Goal: Information Seeking & Learning: Learn about a topic

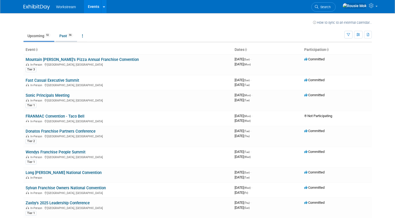
click at [61, 40] on link "Past 56" at bounding box center [66, 36] width 22 height 10
click at [54, 174] on link "Long [PERSON_NAME] National Convention" at bounding box center [64, 172] width 76 height 5
click at [53, 173] on link "Long [PERSON_NAME] National Convention" at bounding box center [64, 172] width 76 height 5
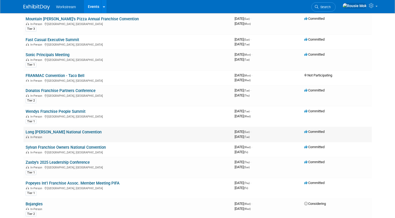
scroll to position [41, 0]
click at [76, 128] on td "Long [PERSON_NAME] National Convention In-Person" at bounding box center [127, 133] width 209 height 15
click at [75, 130] on link "Long [PERSON_NAME] National Convention" at bounding box center [64, 131] width 76 height 5
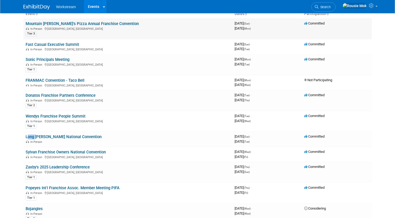
scroll to position [32, 0]
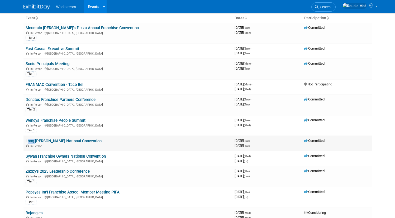
click at [47, 141] on link "Long [PERSON_NAME] National Convention" at bounding box center [64, 141] width 76 height 5
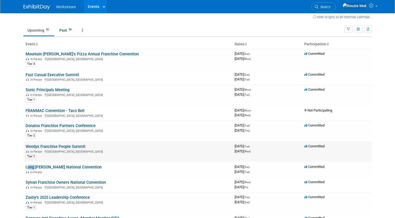
scroll to position [0, 0]
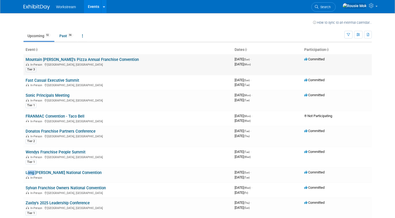
click at [39, 60] on link "Mountain [PERSON_NAME]’s Pizza Annual Franchise Convention" at bounding box center [82, 59] width 113 height 5
click at [69, 152] on link "Wendys Franchise People Summit" at bounding box center [56, 152] width 60 height 5
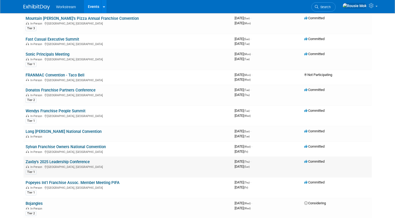
scroll to position [42, 0]
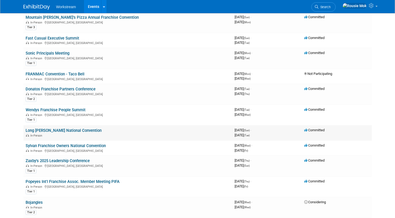
click at [75, 130] on link "Long [PERSON_NAME] National Convention" at bounding box center [64, 130] width 76 height 5
click at [253, 133] on div "October 14, 2025 (Tue)" at bounding box center [266, 134] width 65 height 5
click at [79, 131] on link "Long [PERSON_NAME] National Convention" at bounding box center [64, 130] width 76 height 5
click at [81, 131] on link "Long [PERSON_NAME] National Convention" at bounding box center [64, 130] width 76 height 5
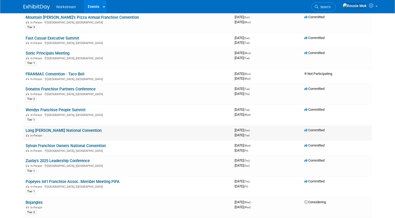
click at [63, 132] on link "Long [PERSON_NAME] National Convention" at bounding box center [64, 130] width 76 height 5
click at [58, 121] on div "Tier 1" at bounding box center [128, 120] width 205 height 6
click at [54, 127] on td "Long John Silvers National Convention In-Person" at bounding box center [127, 132] width 209 height 15
click at [53, 127] on td "Long John Silvers National Convention In-Person" at bounding box center [127, 132] width 209 height 15
click at [50, 131] on link "Long [PERSON_NAME] National Convention" at bounding box center [64, 130] width 76 height 5
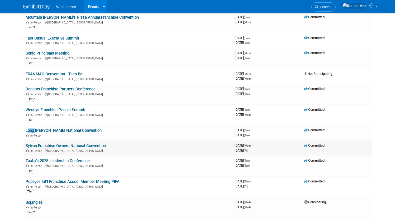
click at [49, 146] on link "Sylvan Franchise Owners National Convention" at bounding box center [66, 145] width 80 height 5
click at [49, 150] on div "In-Person Las Vegas, NV" at bounding box center [128, 150] width 205 height 4
click at [50, 162] on link "Zaxby's 2025 Leadership Conference" at bounding box center [58, 161] width 64 height 5
click at [49, 170] on div "Tier 1" at bounding box center [128, 171] width 205 height 6
click at [48, 174] on td "Zaxby's 2025 Leadership Conference In-Person Phoenix, AZ Tier 1" at bounding box center [127, 166] width 209 height 21
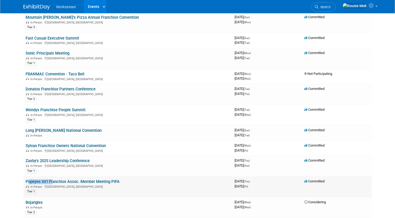
click at [48, 180] on td "Popeyes Int'l Franchise Assoc. Member Meeting PIFA In-Person Las Vegas, NV Tier…" at bounding box center [127, 186] width 209 height 21
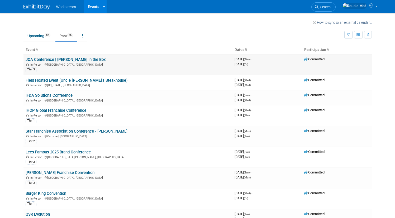
click at [76, 59] on link "JOA Conference | [PERSON_NAME] in the Box" at bounding box center [66, 59] width 80 height 5
click at [103, 7] on icon at bounding box center [104, 6] width 2 height 3
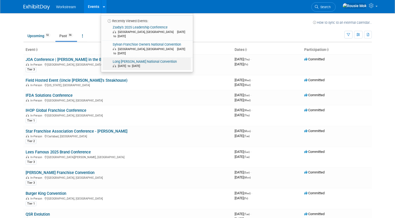
click at [126, 58] on link "Long John Silvers National Convention Oct 12, 2025 to Oct 14, 2025" at bounding box center [147, 64] width 88 height 13
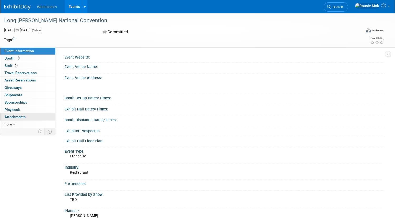
click at [45, 117] on link "0 Attachments 0" at bounding box center [27, 116] width 55 height 7
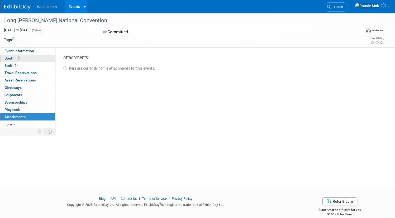
click at [46, 59] on link "Booth" at bounding box center [27, 58] width 55 height 7
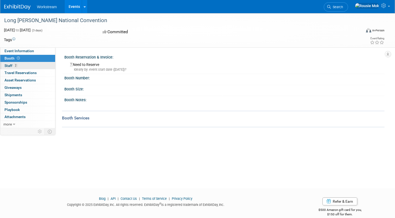
click at [47, 64] on link "2 Staff 2" at bounding box center [27, 65] width 55 height 7
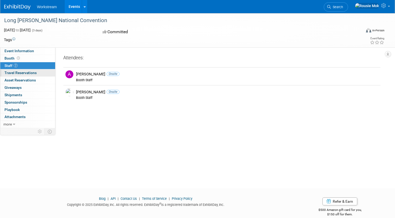
click at [37, 71] on span "Travel Reservations 0" at bounding box center [20, 73] width 32 height 4
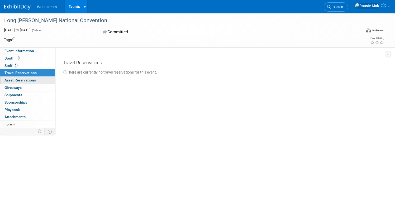
click at [36, 79] on span "Asset Reservations 0" at bounding box center [19, 80] width 31 height 4
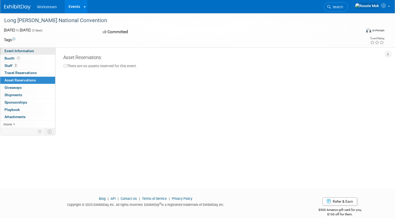
click at [34, 49] on span "Event Information" at bounding box center [19, 51] width 30 height 4
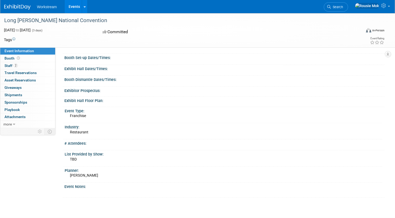
scroll to position [41, 0]
click at [52, 89] on link "0 Giveaways 0" at bounding box center [27, 87] width 55 height 7
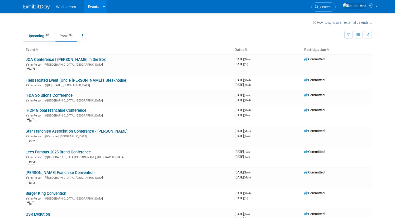
click at [37, 36] on link "Upcoming 52" at bounding box center [38, 36] width 31 height 10
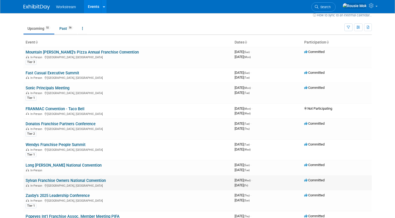
scroll to position [8, 0]
